Goal: Connect with others: Connect with others

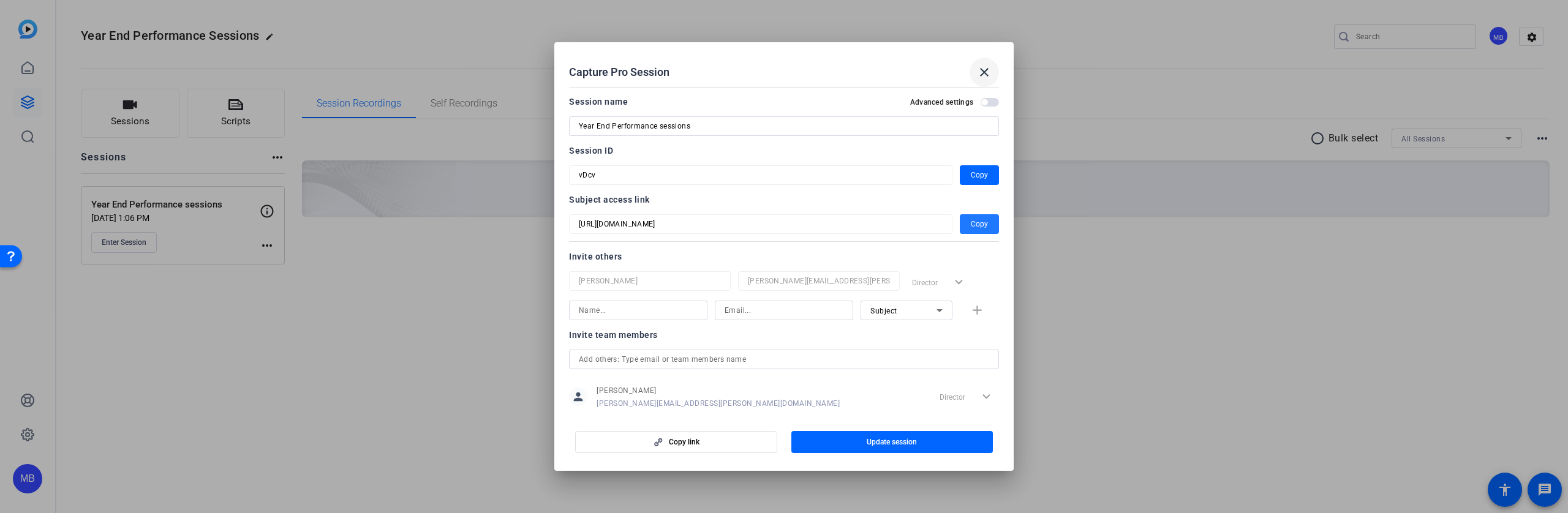
click at [984, 69] on mat-icon "close" at bounding box center [984, 72] width 15 height 15
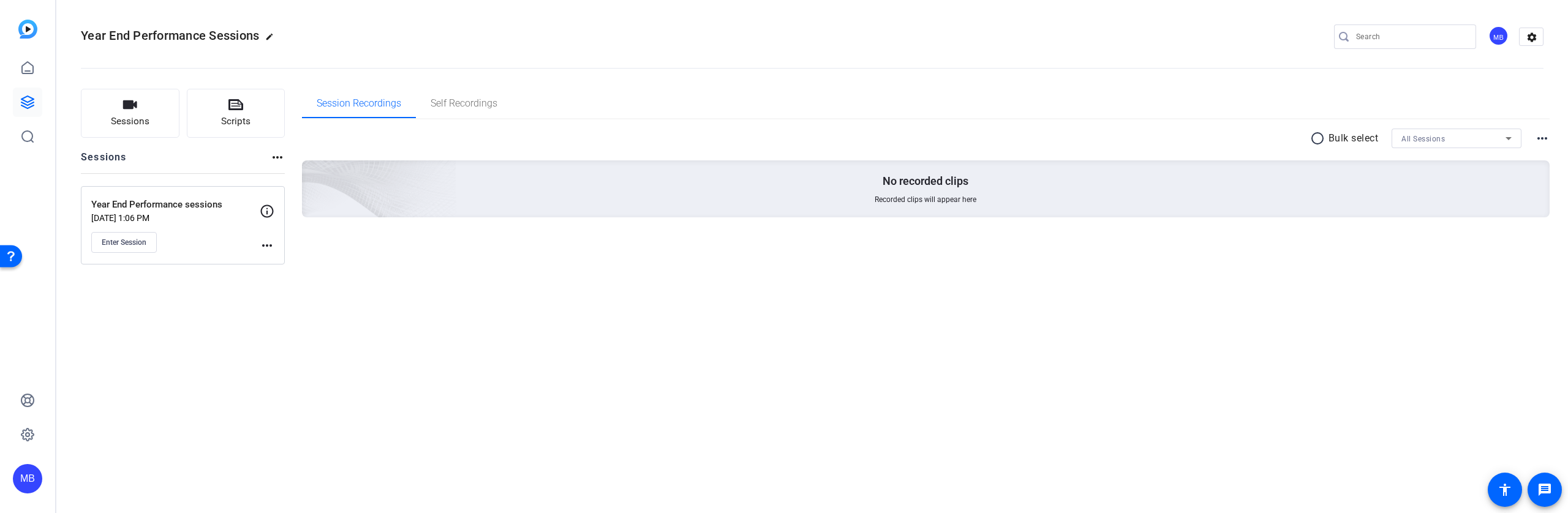
click at [1503, 37] on div "MB" at bounding box center [1498, 36] width 20 height 20
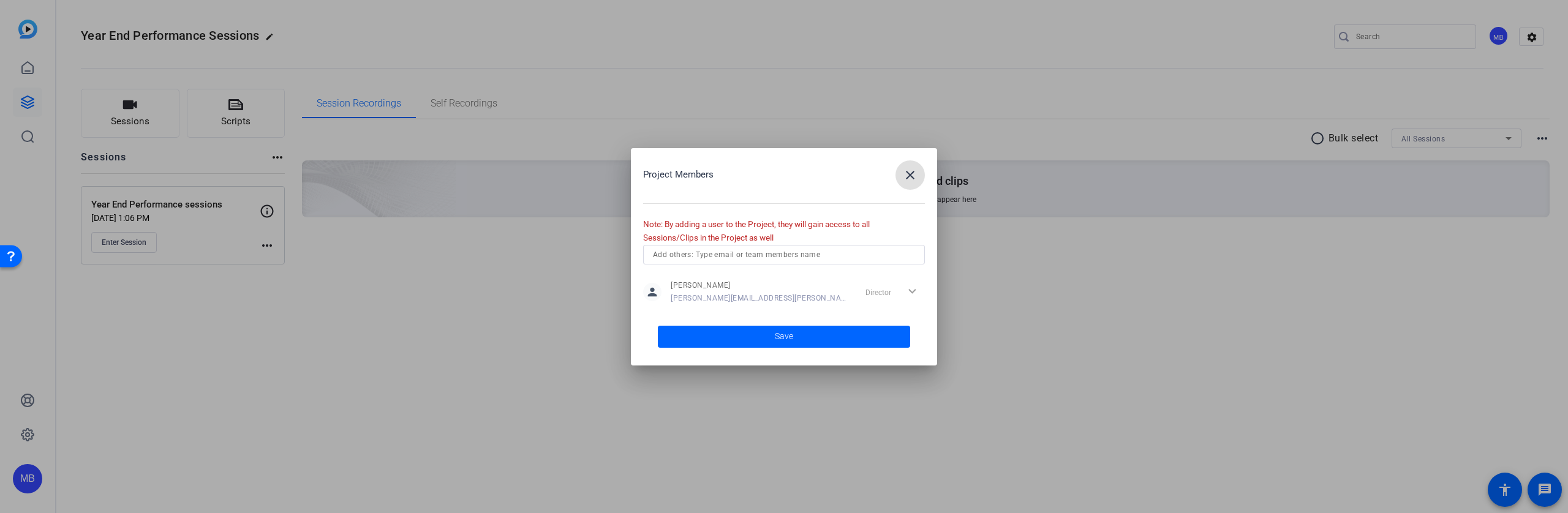
click at [783, 259] on input "text" at bounding box center [784, 254] width 262 height 15
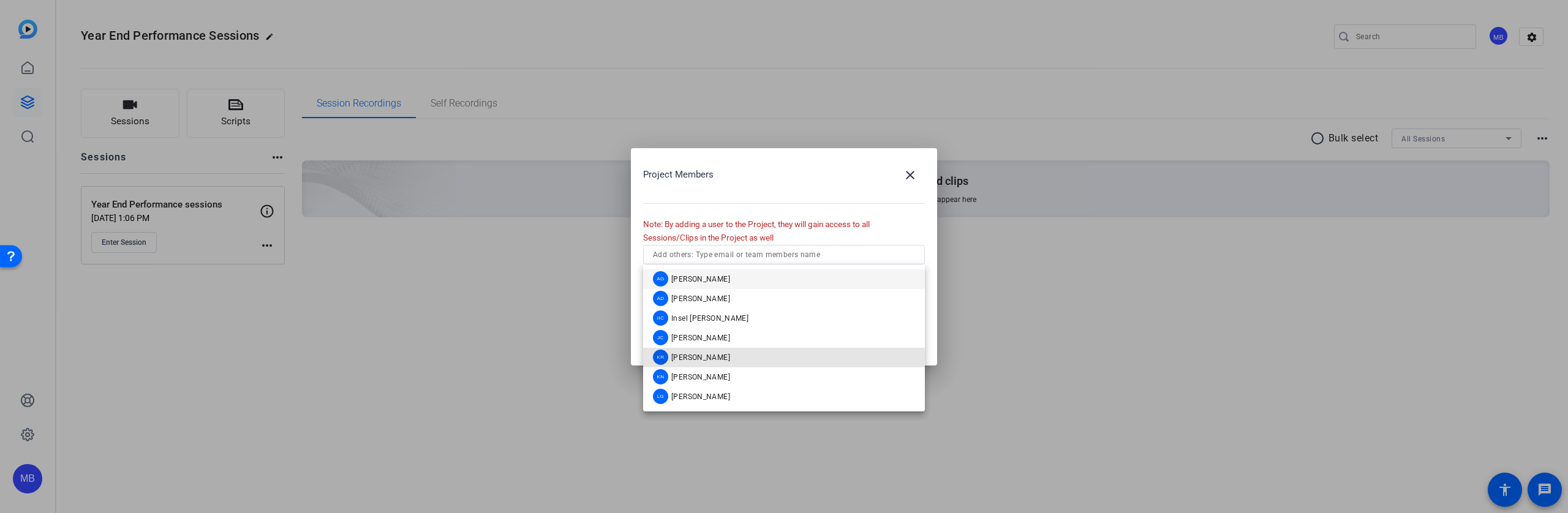
click at [697, 358] on span "Kaveh Ryndak" at bounding box center [701, 358] width 59 height 10
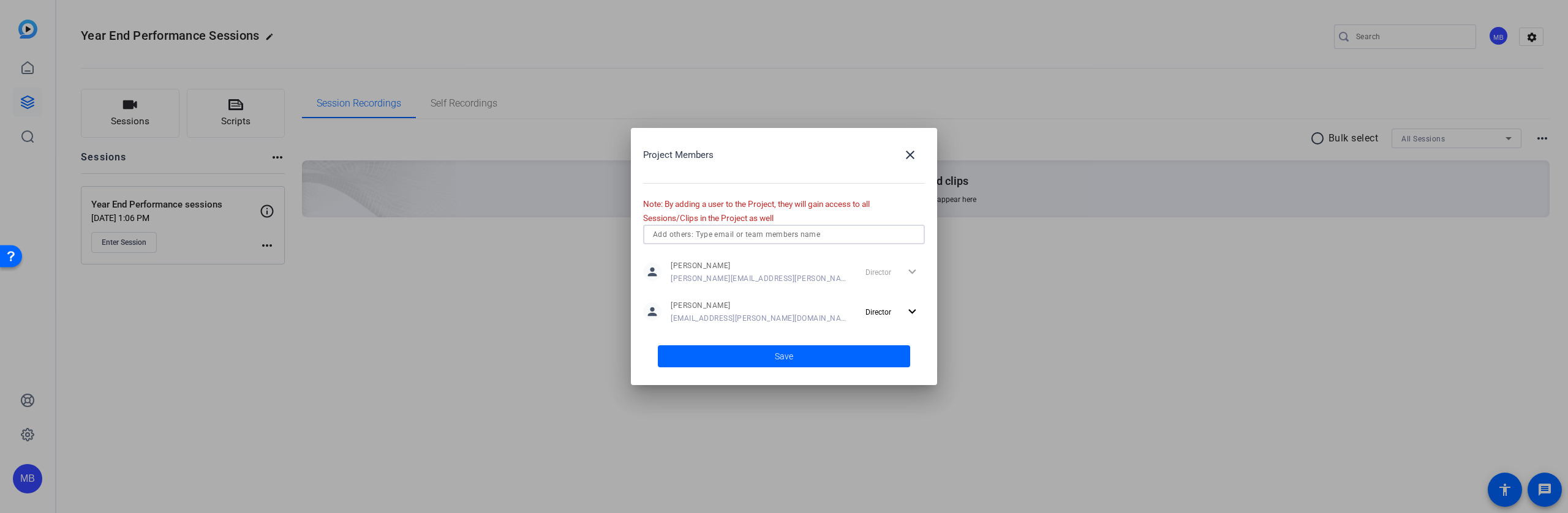
click at [813, 237] on input "text" at bounding box center [784, 234] width 262 height 15
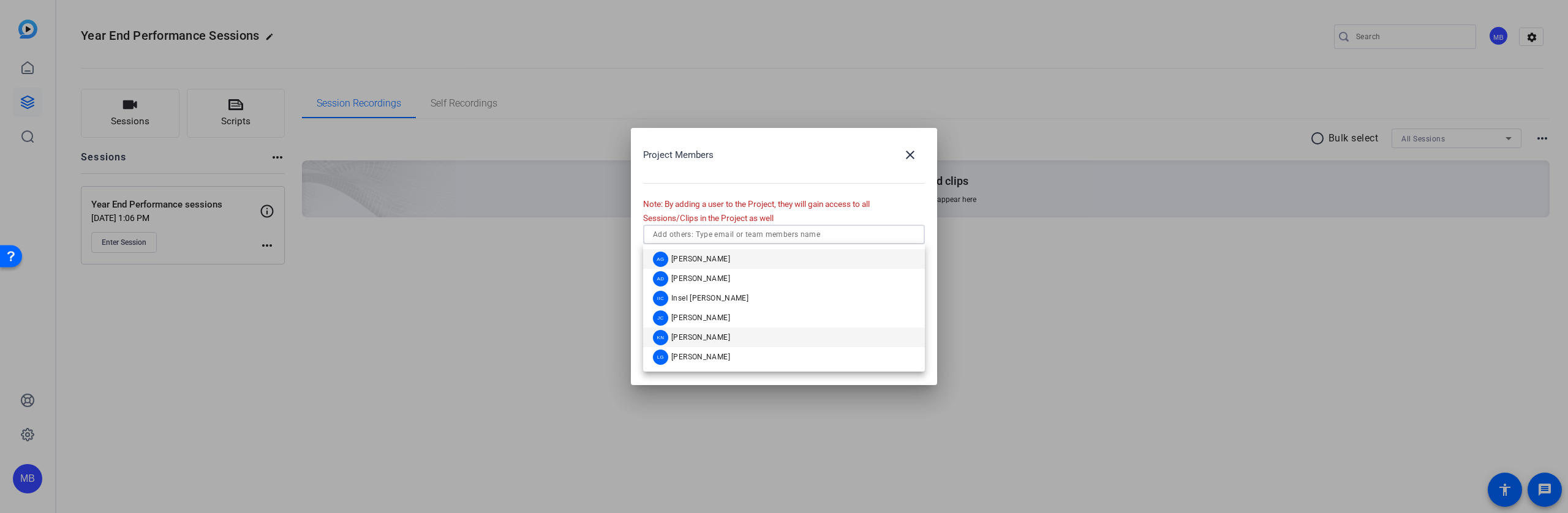
click at [731, 332] on span "Kenny Nicodemus" at bounding box center [701, 337] width 59 height 10
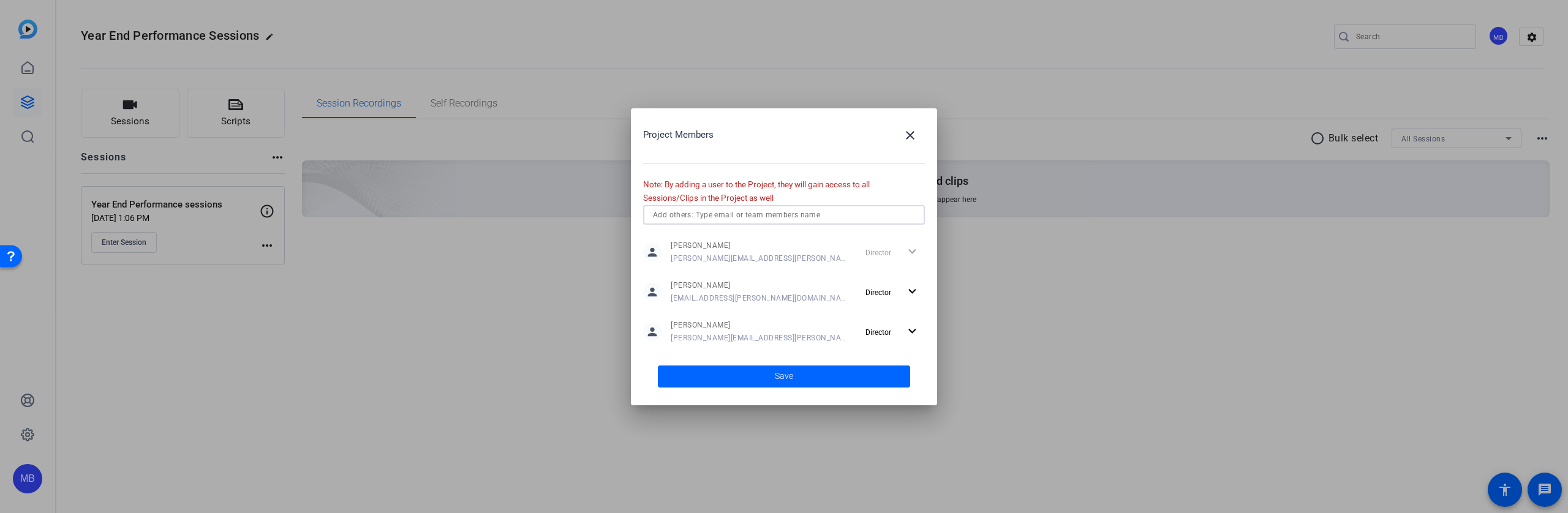
click at [832, 214] on input "text" at bounding box center [784, 214] width 262 height 15
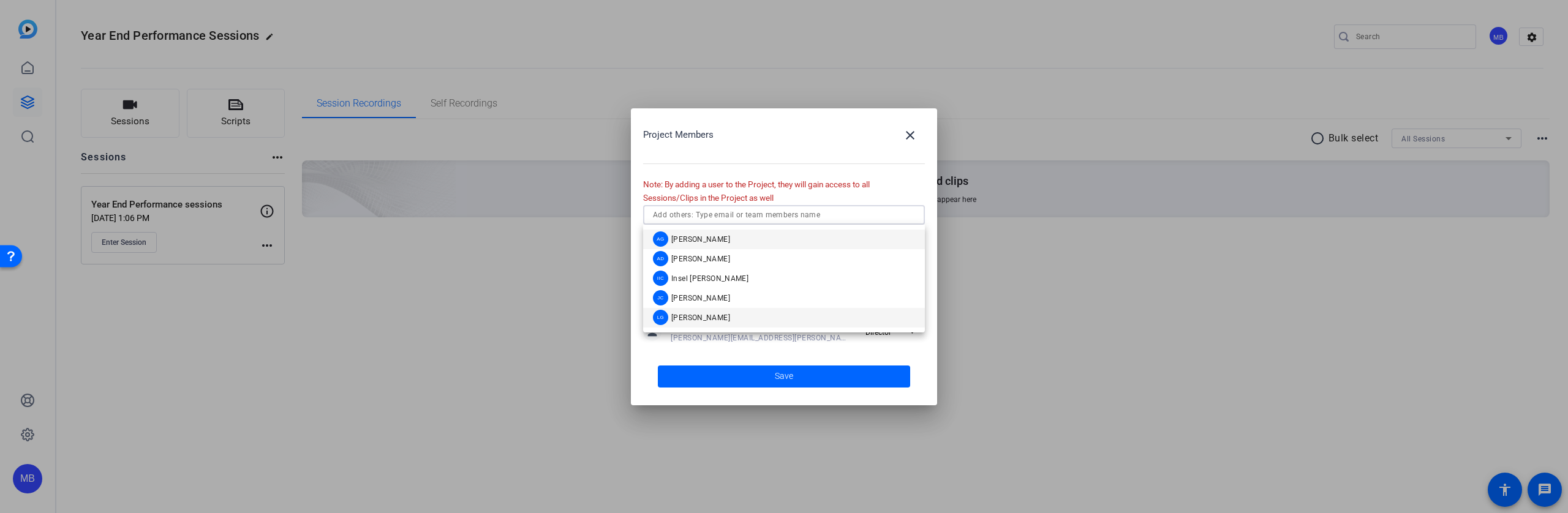
click at [732, 324] on mat-option "LG Lou Garinga" at bounding box center [784, 318] width 282 height 20
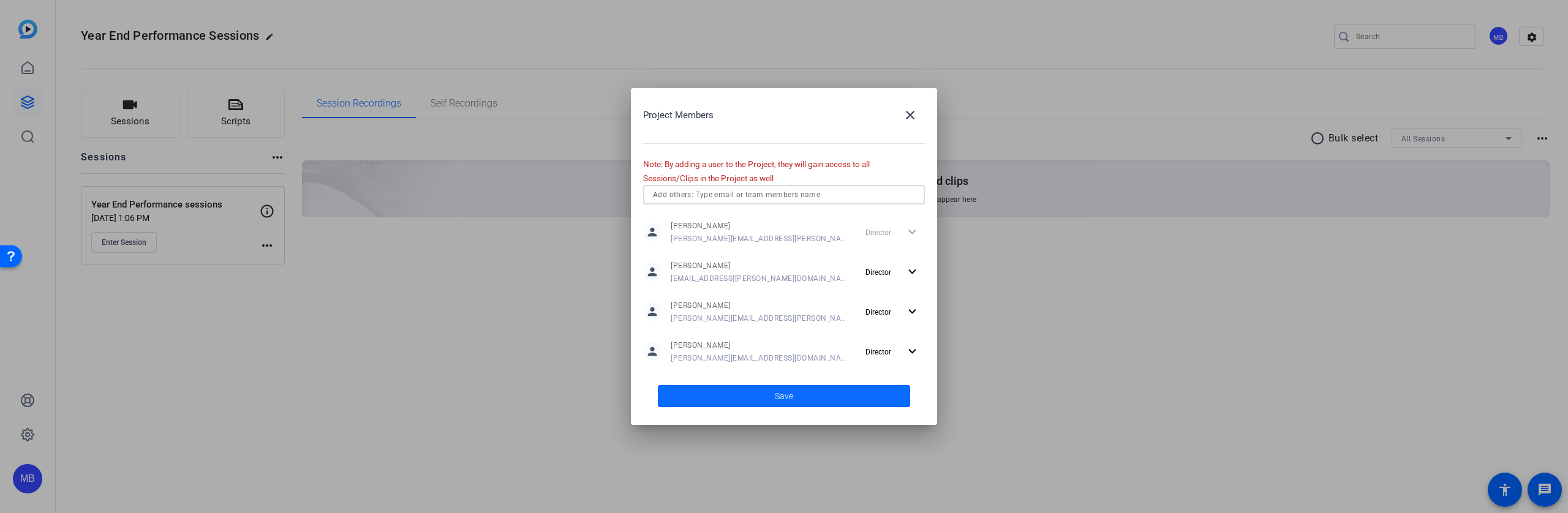
click at [797, 396] on span at bounding box center [784, 396] width 252 height 30
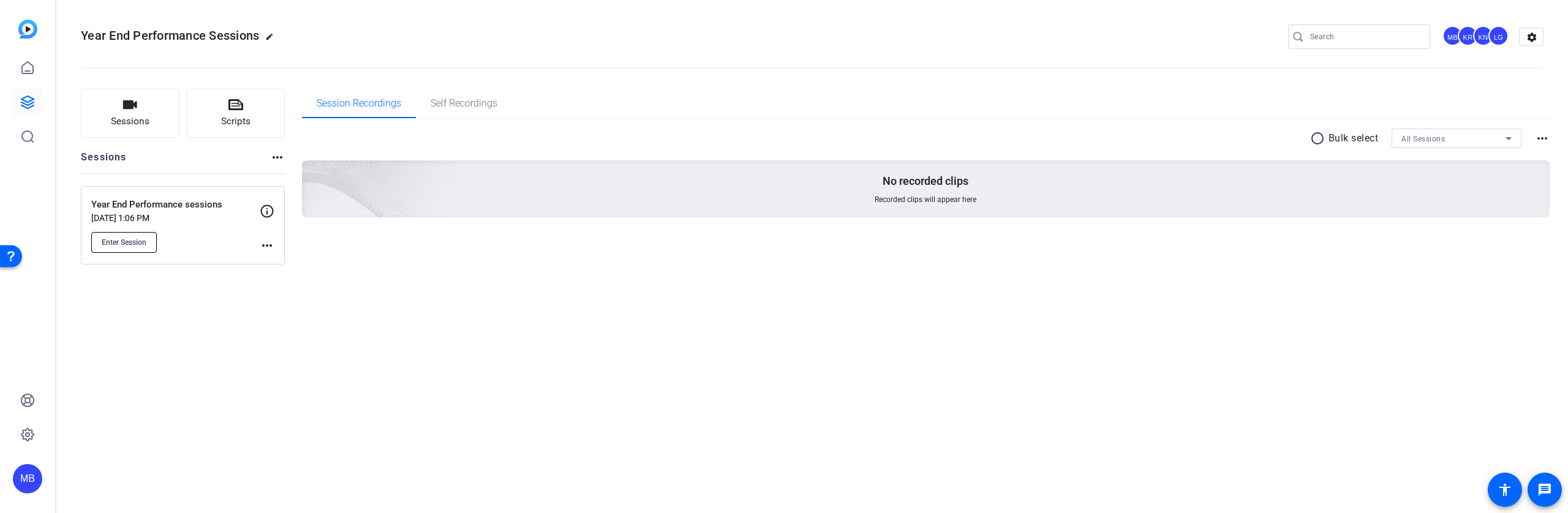
click at [141, 244] on span "Enter Session" at bounding box center [124, 242] width 45 height 10
click at [203, 39] on span "Year End Performance Sessions" at bounding box center [170, 35] width 179 height 15
click at [207, 32] on span "Year End Performance Sessions" at bounding box center [170, 35] width 179 height 15
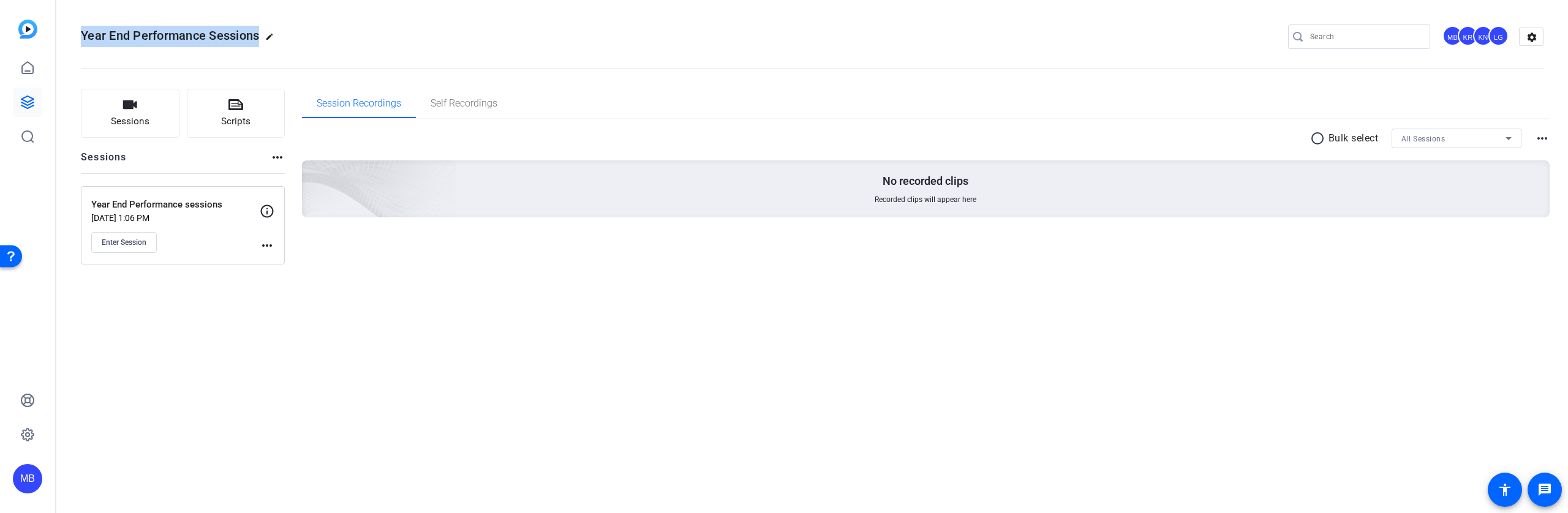
copy span "Year End Performance Sessions"
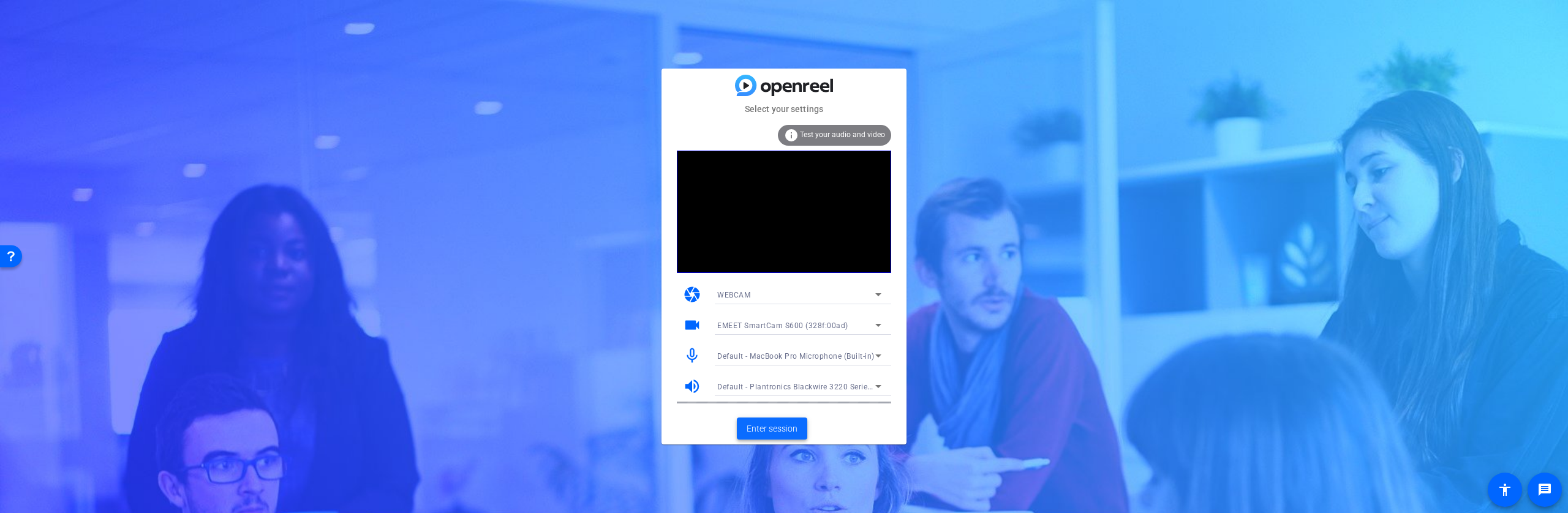
click at [785, 431] on span "Enter session" at bounding box center [772, 429] width 51 height 13
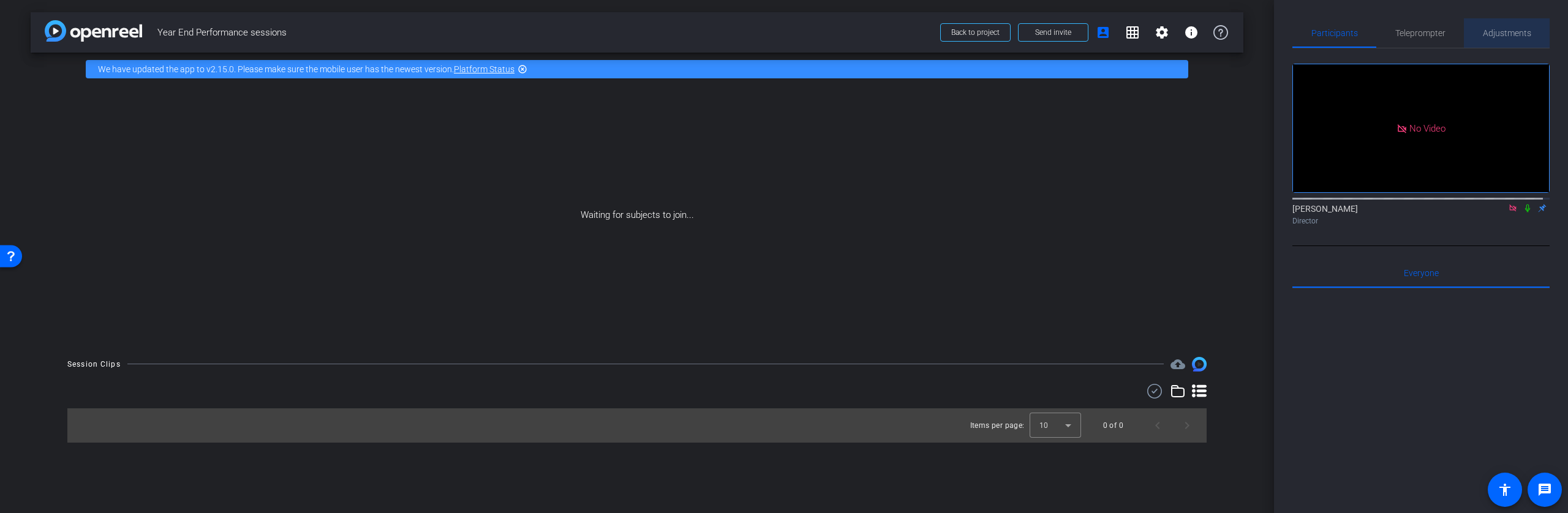
click at [1517, 33] on span "Adjustments" at bounding box center [1507, 33] width 49 height 8
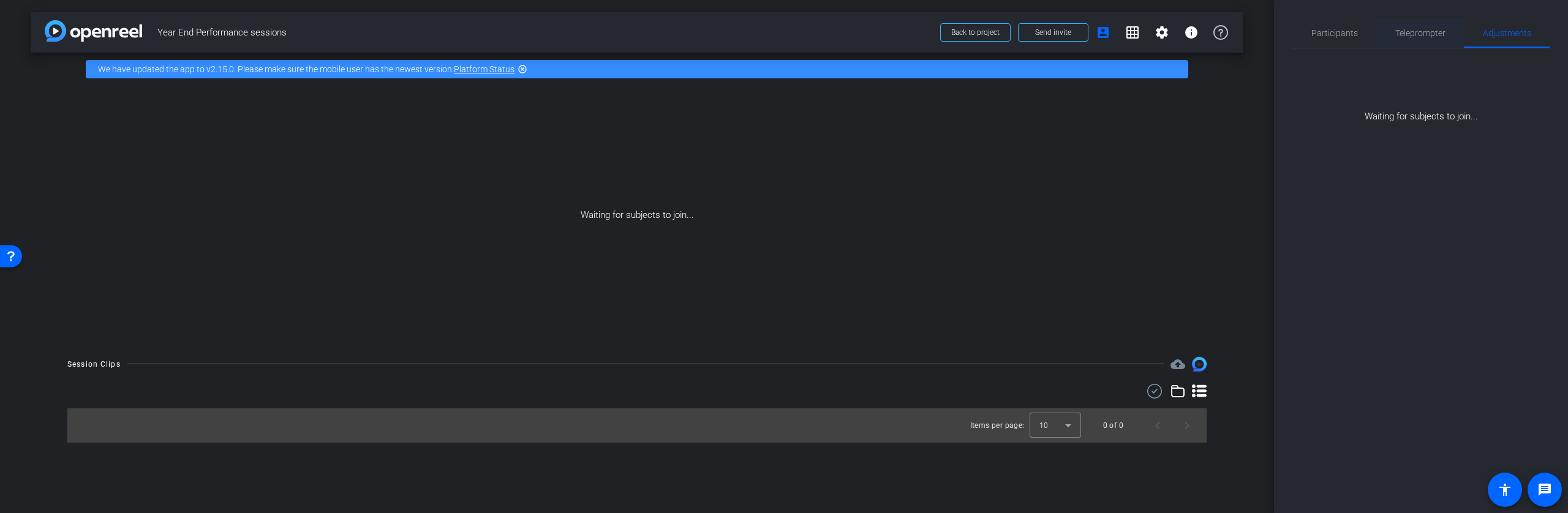
drag, startPoint x: 1426, startPoint y: 31, endPoint x: 1410, endPoint y: 35, distance: 16.5
click at [1426, 31] on span "Teleprompter" at bounding box center [1420, 33] width 50 height 8
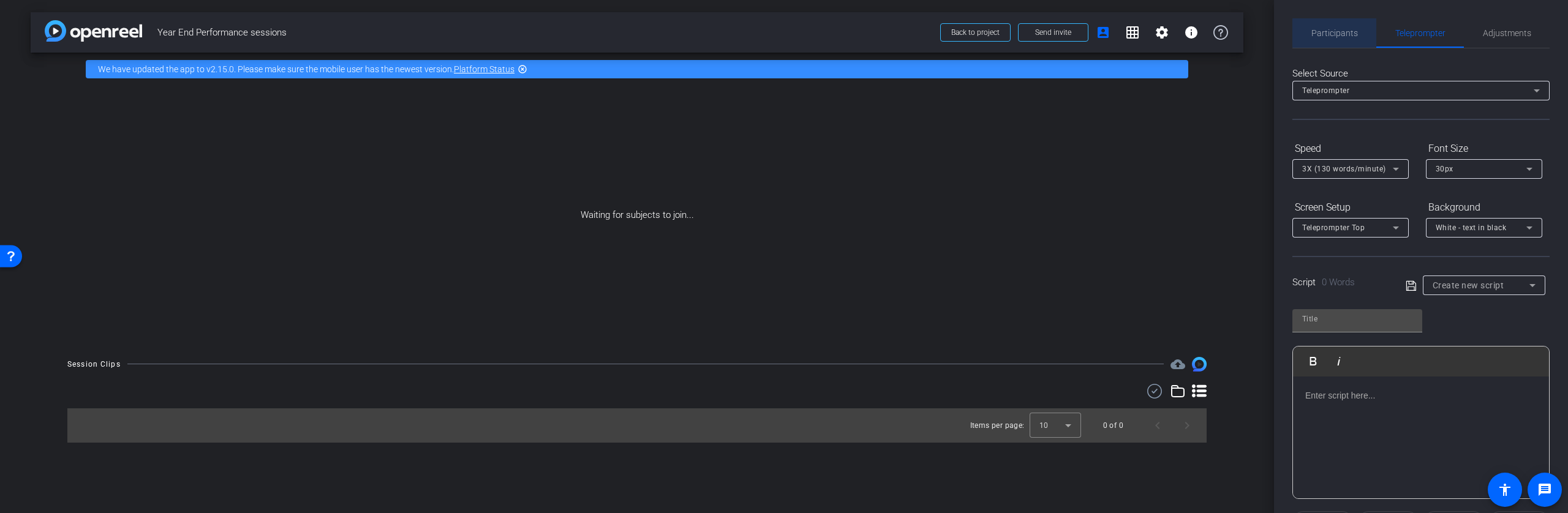
click at [1346, 33] on span "Participants" at bounding box center [1335, 33] width 46 height 8
